Goal: Find specific page/section: Find specific page/section

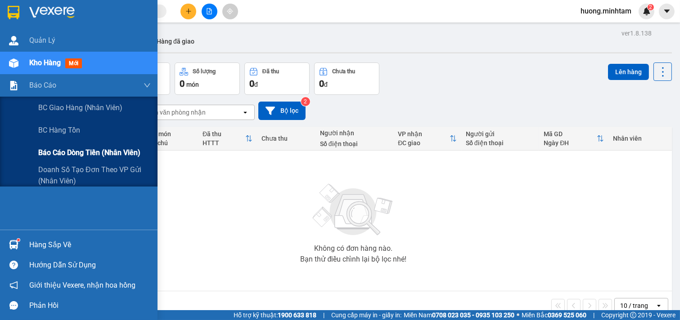
click at [95, 154] on span "Báo cáo dòng tiền (nhân viên)" at bounding box center [89, 152] width 102 height 11
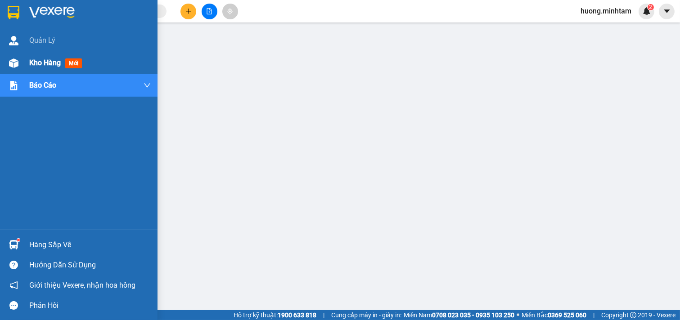
click at [43, 55] on div "Kho hàng mới" at bounding box center [89, 63] width 121 height 22
click at [49, 61] on span "Kho hàng" at bounding box center [44, 62] width 31 height 9
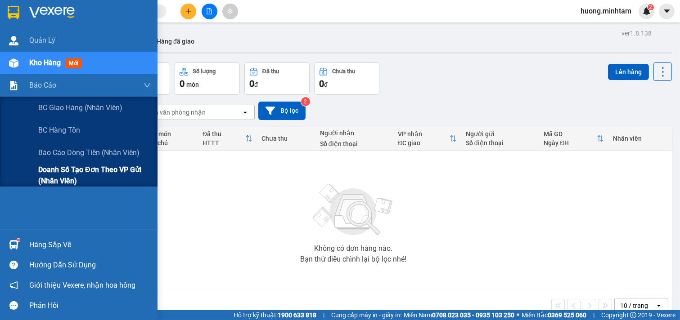
click at [77, 171] on span "Doanh số tạo đơn theo VP gửi (nhân viên)" at bounding box center [94, 175] width 112 height 22
